Goal: Task Accomplishment & Management: Manage account settings

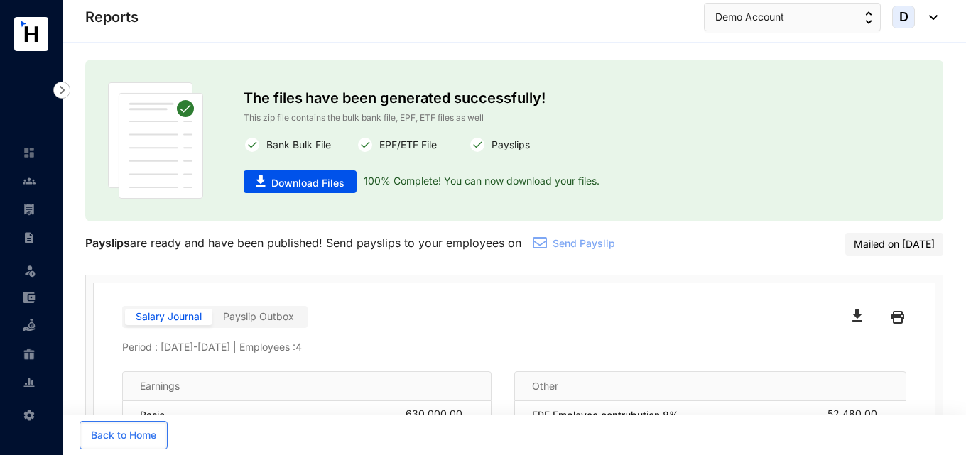
click at [932, 20] on div "D" at bounding box center [914, 17] width 45 height 23
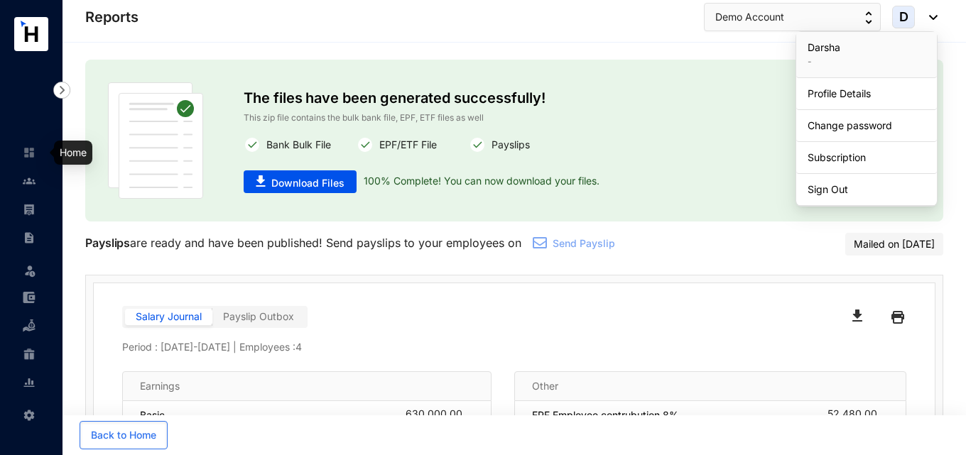
click at [28, 156] on img at bounding box center [29, 152] width 13 height 13
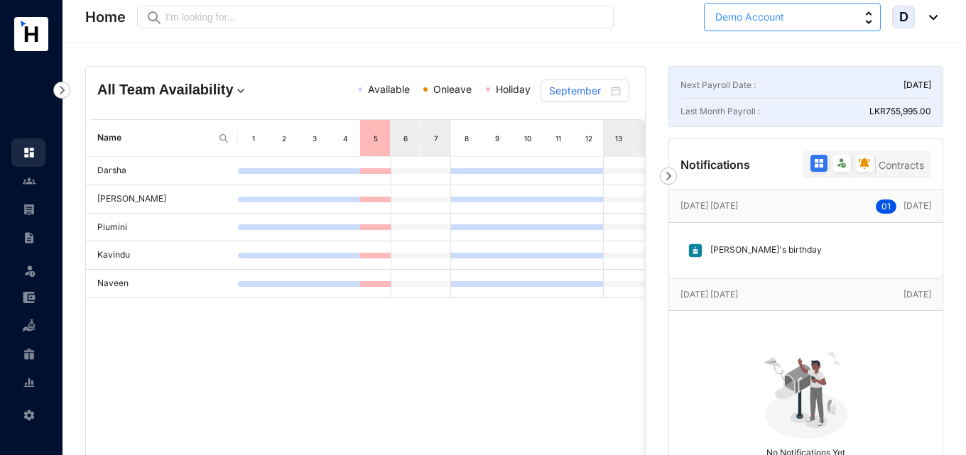
click at [747, 21] on span "Demo Account" at bounding box center [749, 17] width 69 height 16
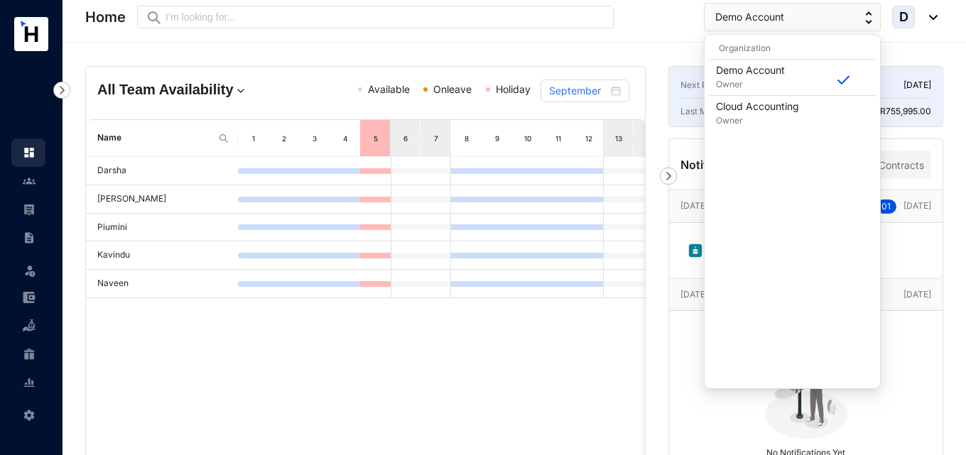
click at [619, 45] on div "All Team Availability Available Onleave Holiday September Name 1 2 3 4 5 6 7 8 …" at bounding box center [513, 374] width 903 height 663
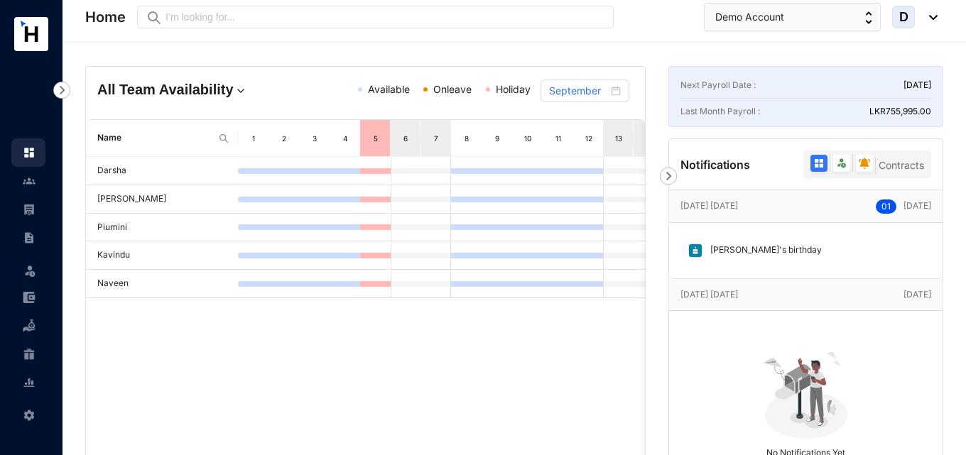
click at [932, 11] on div "D" at bounding box center [914, 17] width 45 height 23
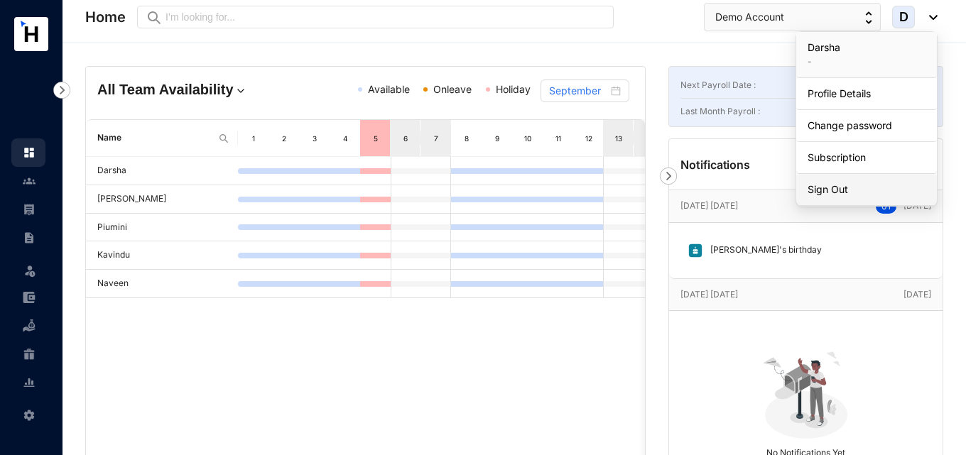
click at [841, 188] on link "Sign Out" at bounding box center [866, 189] width 118 height 14
